Goal: Find specific page/section: Find specific page/section

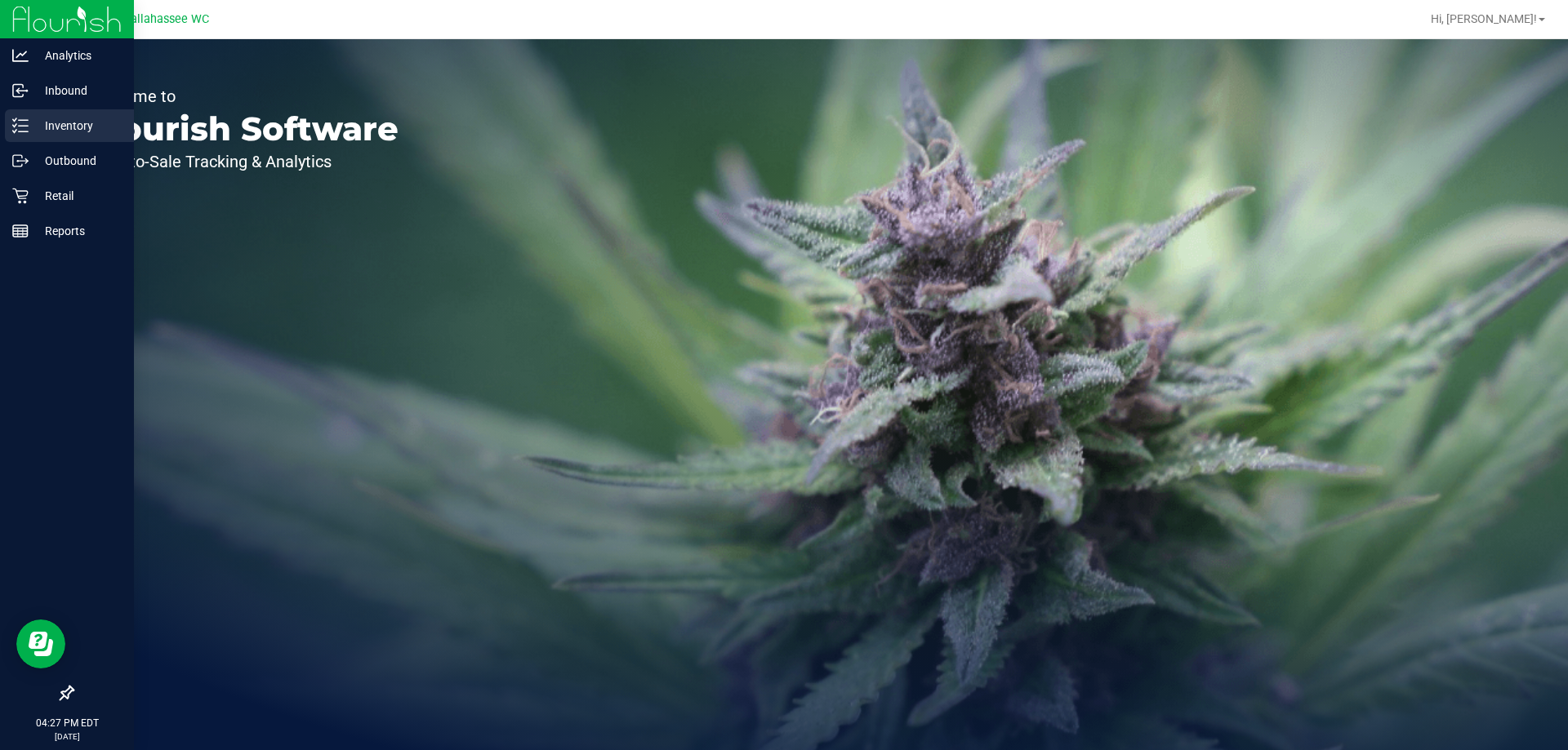
click at [15, 121] on icon at bounding box center [20, 125] width 16 height 16
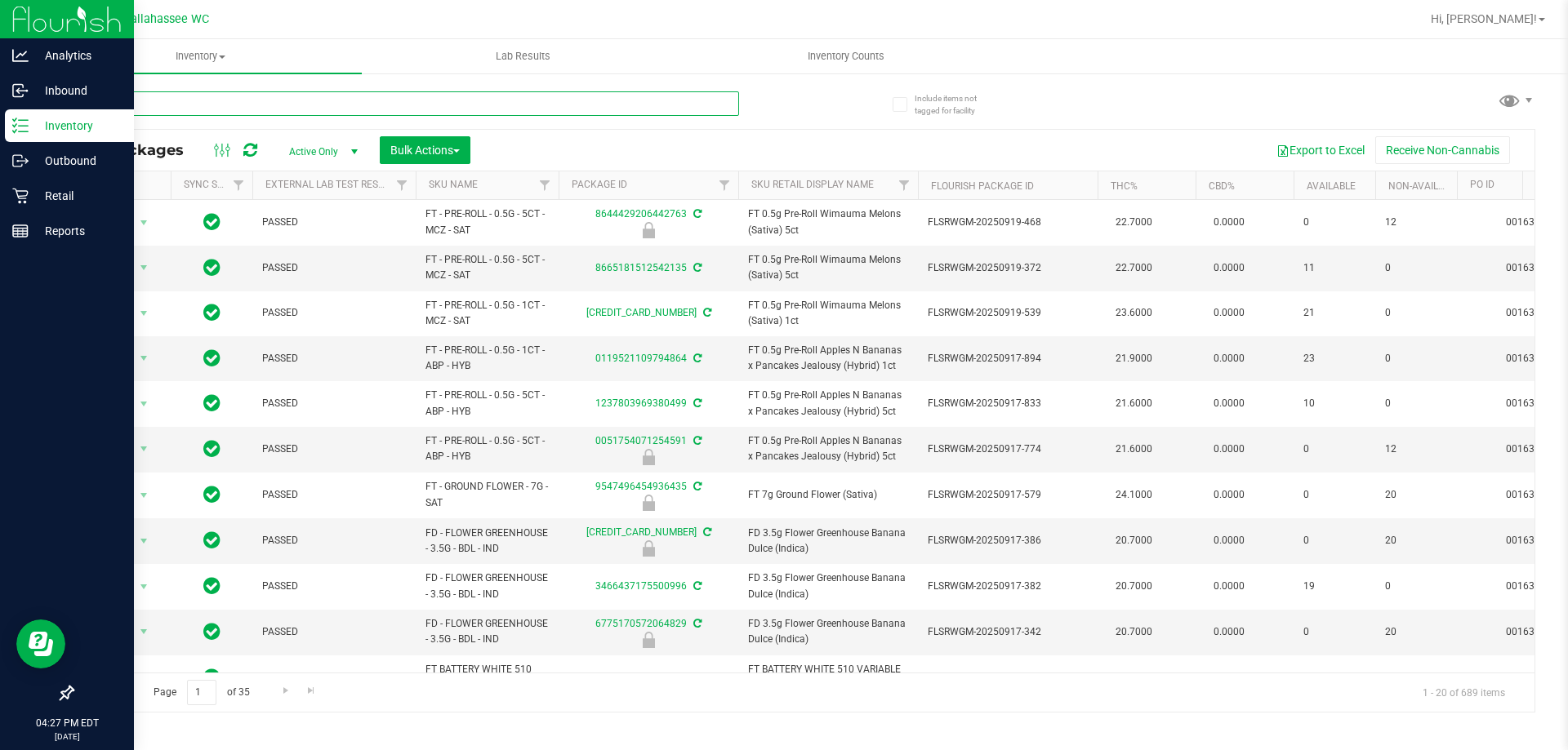
click at [251, 100] on input "text" at bounding box center [405, 103] width 667 height 24
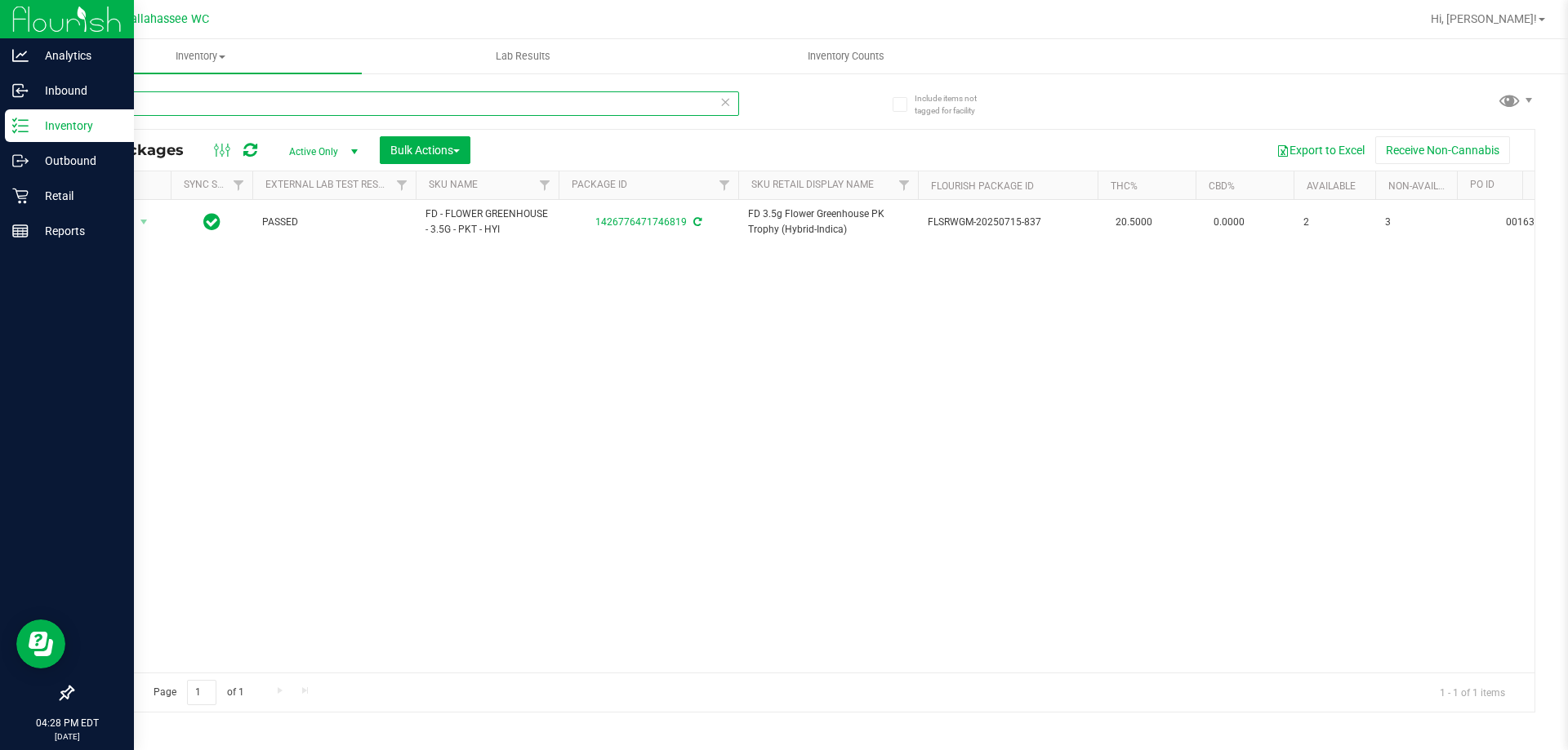
click at [241, 104] on input "46819" at bounding box center [405, 103] width 667 height 24
type input "4"
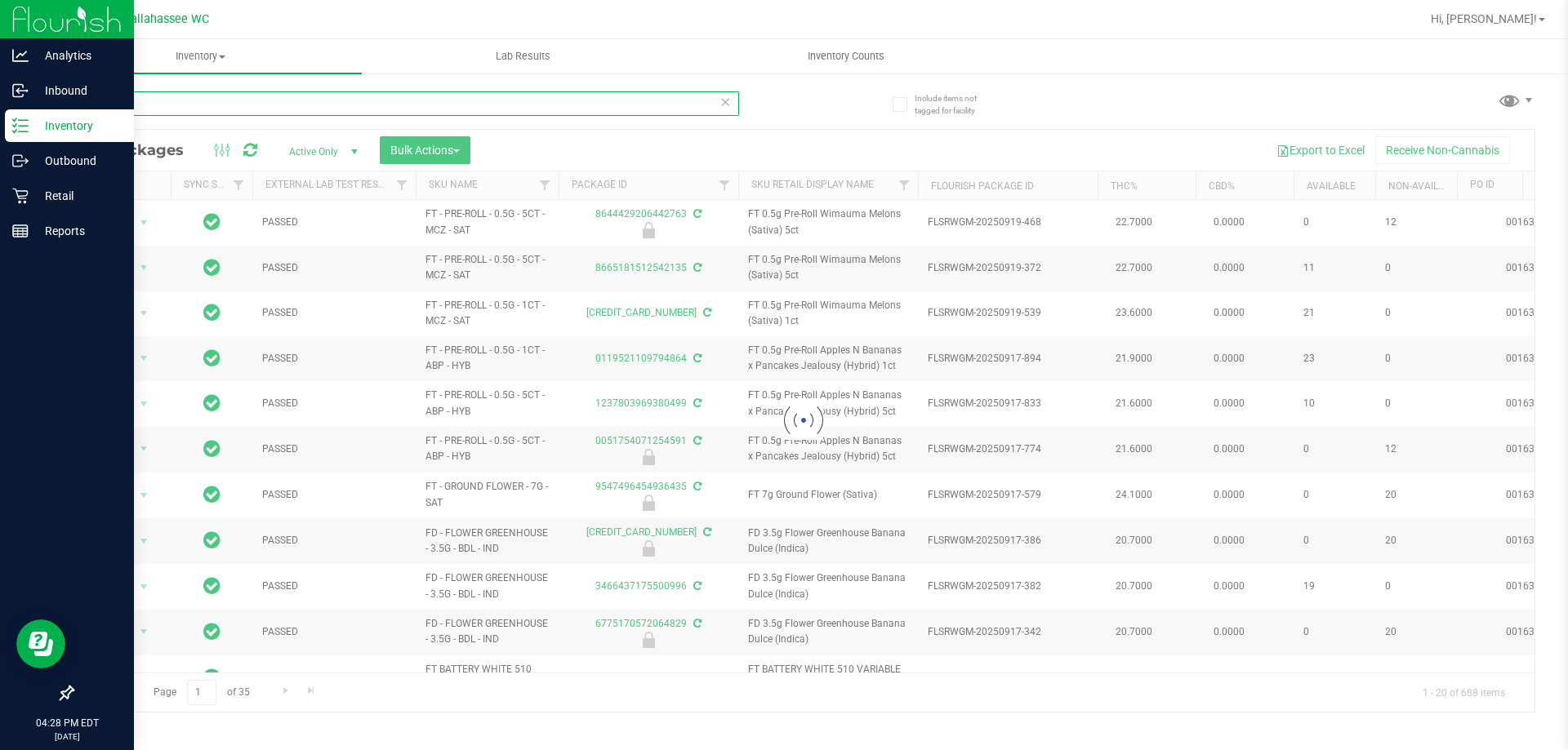
type input "01509"
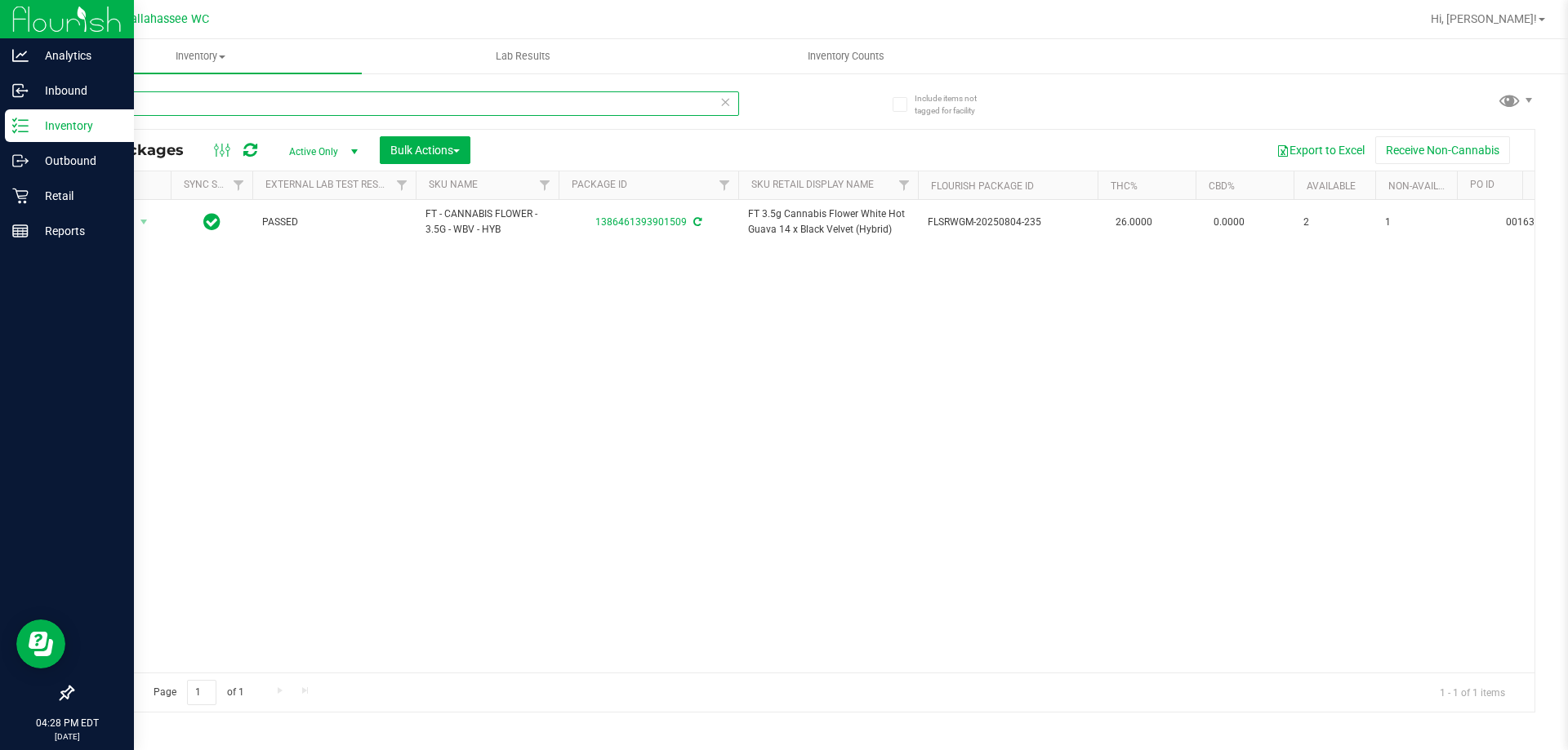
drag, startPoint x: 246, startPoint y: 108, endPoint x: 95, endPoint y: 73, distance: 155.0
click at [95, 73] on inventory "Inventory All packages All inventory Waste log Create inventory Lab Results Inv…" at bounding box center [803, 304] width 1528 height 531
drag, startPoint x: 255, startPoint y: 106, endPoint x: 191, endPoint y: 105, distance: 64.0
click at [191, 105] on input "54104" at bounding box center [405, 103] width 667 height 24
drag, startPoint x: 261, startPoint y: 103, endPoint x: 235, endPoint y: 102, distance: 26.0
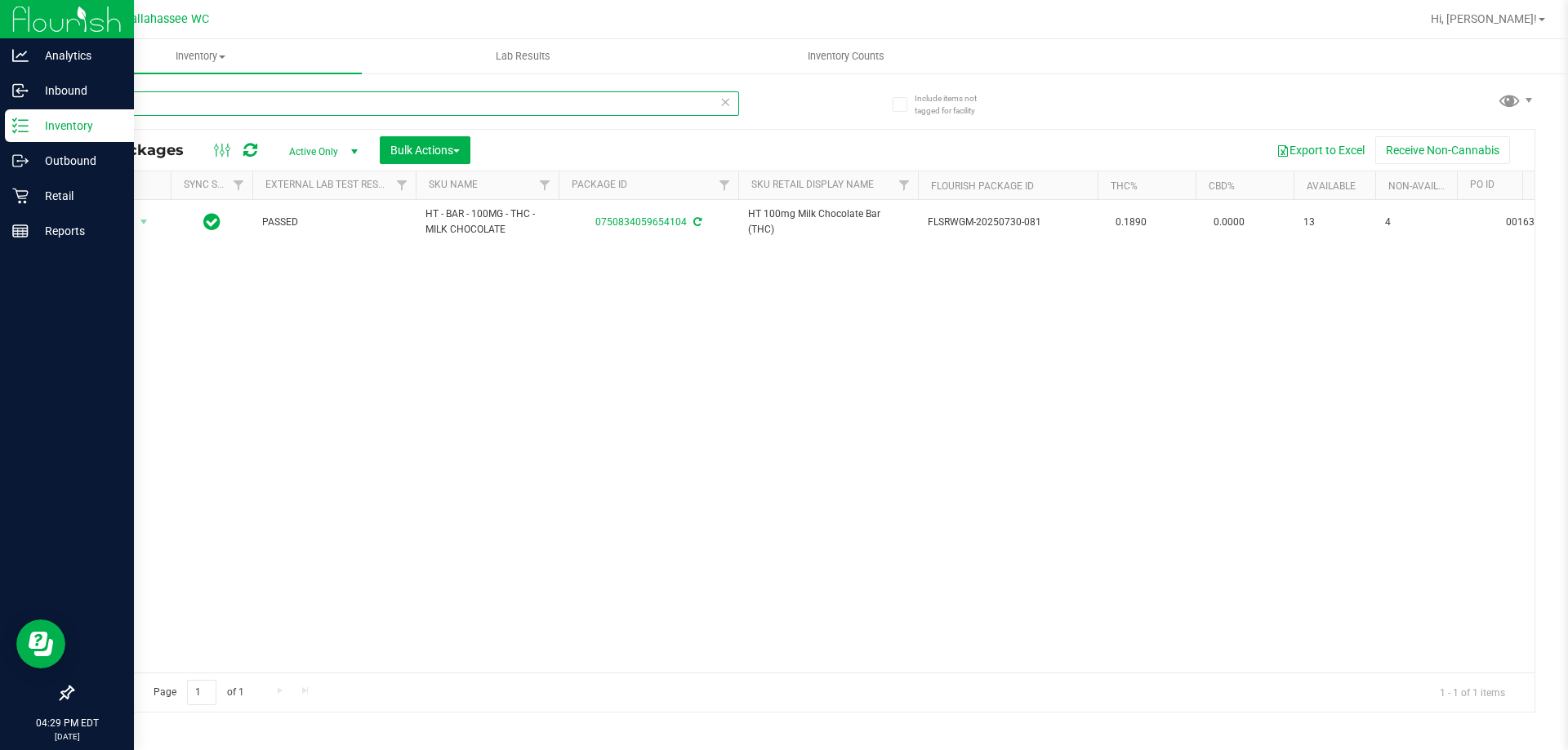
click at [235, 102] on input "54104" at bounding box center [405, 103] width 667 height 24
type input "5"
type input "9"
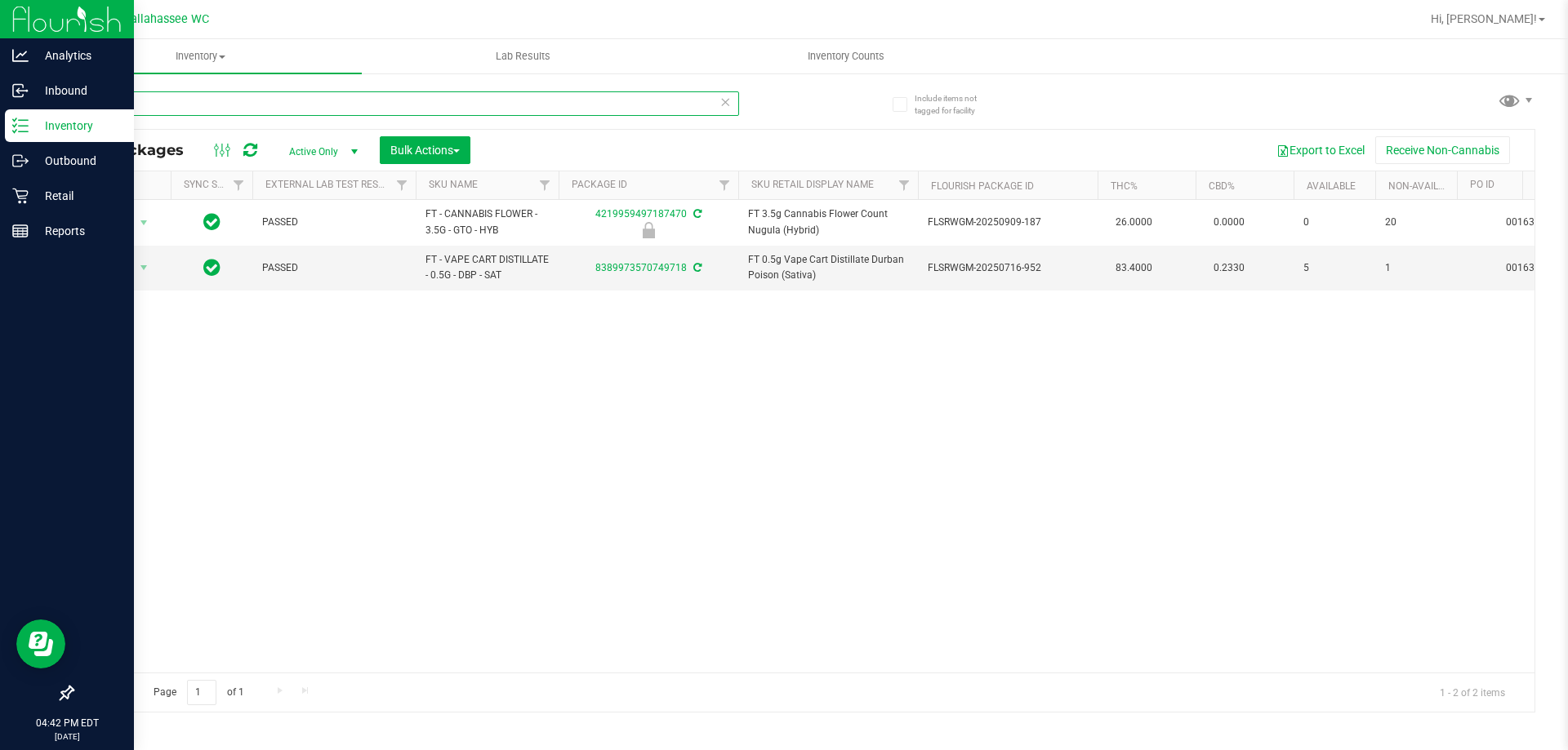
click at [91, 105] on input "49718" at bounding box center [405, 103] width 667 height 24
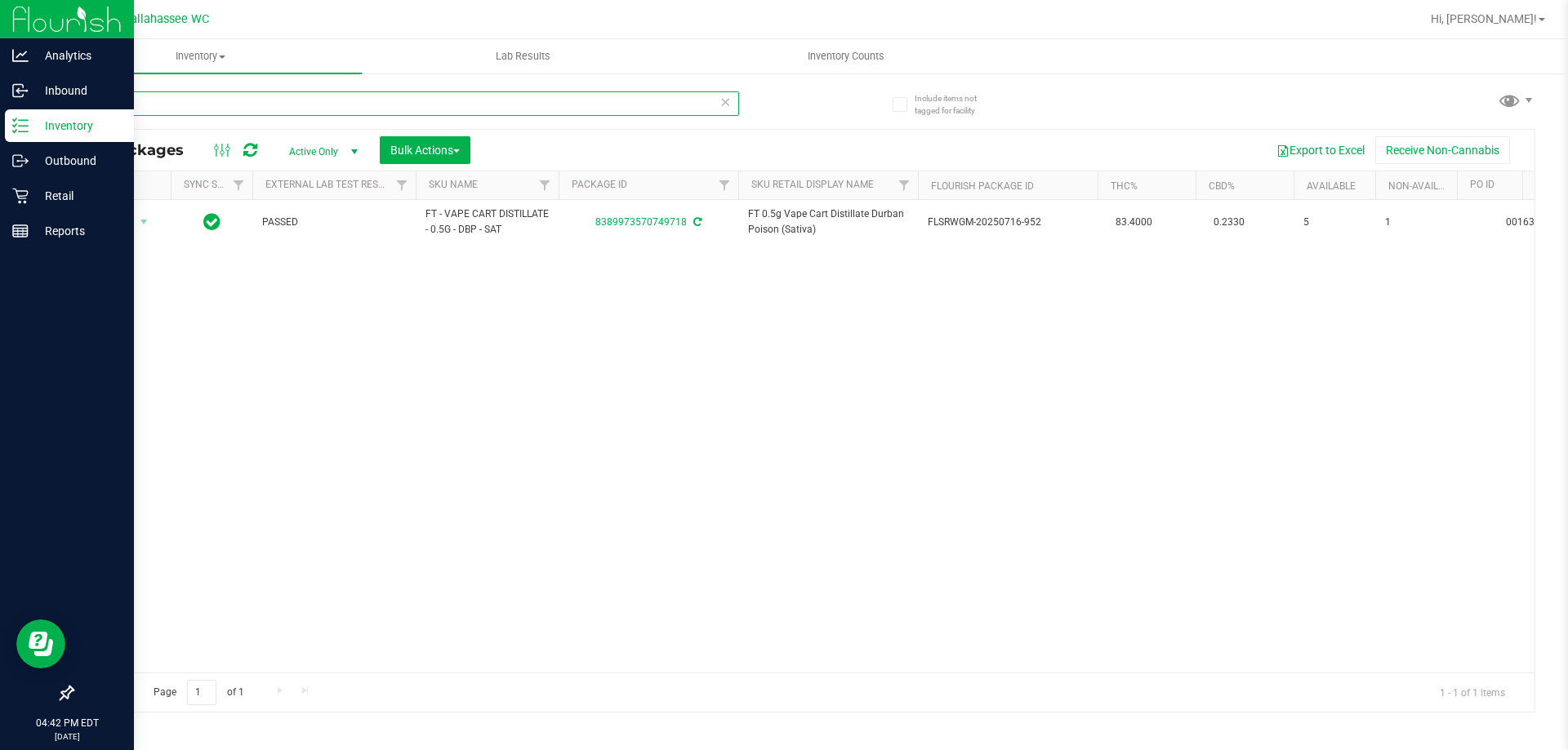
click at [226, 105] on input "749718" at bounding box center [405, 103] width 667 height 24
type input "7"
click at [293, 95] on input "826897" at bounding box center [405, 103] width 667 height 24
type input "8"
